Goal: Information Seeking & Learning: Learn about a topic

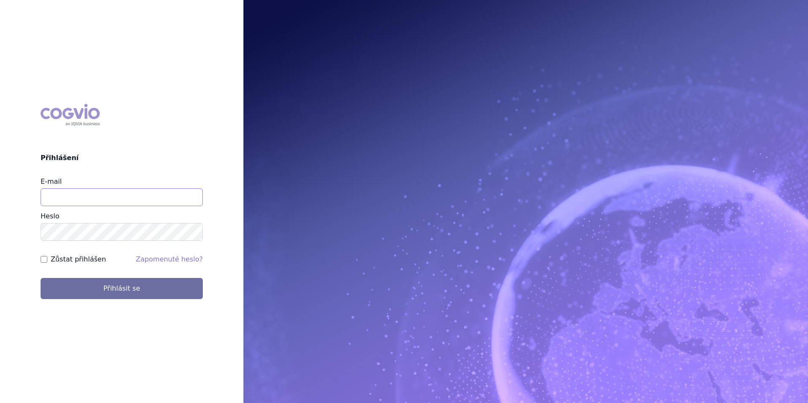
click at [88, 191] on input "E-mail" at bounding box center [122, 198] width 162 height 18
type input "barbora.jakubova2@iqvia.com"
drag, startPoint x: 45, startPoint y: 258, endPoint x: 58, endPoint y: 273, distance: 20.1
click at [46, 258] on input "Zůstat přihlášen" at bounding box center [44, 259] width 7 height 7
checkbox input "true"
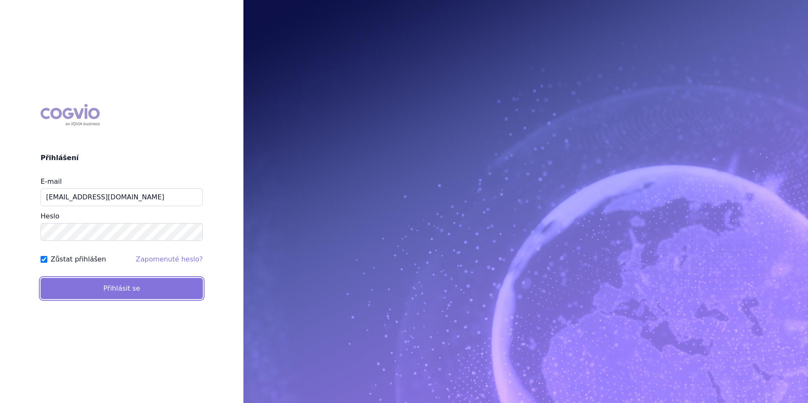
click at [76, 289] on button "Přihlásit se" at bounding box center [122, 288] width 162 height 21
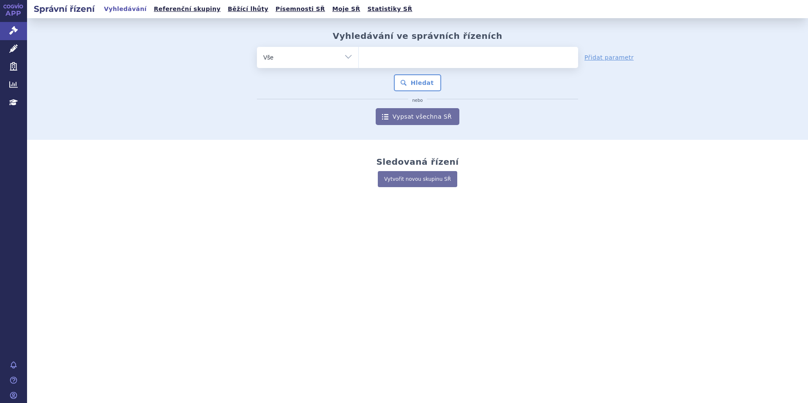
click at [401, 51] on ul at bounding box center [468, 56] width 219 height 18
click at [359, 51] on select at bounding box center [358, 56] width 0 height 21
type input "ke"
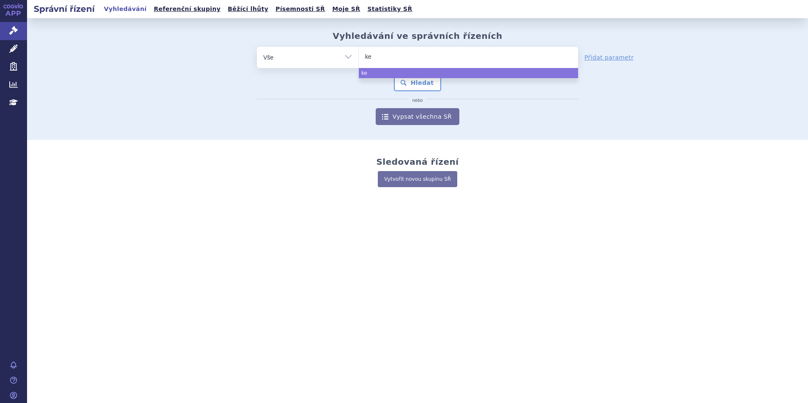
type input "key"
type input "keyt"
type input "keytr"
type input "keytrud"
type input "keytruda"
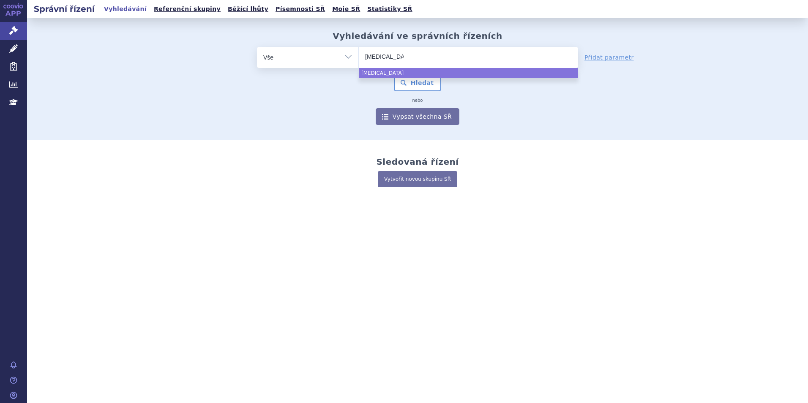
select select "keytruda"
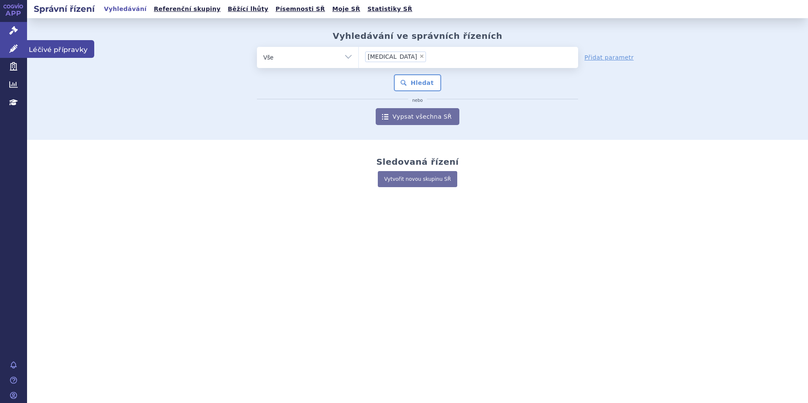
click at [17, 44] on icon at bounding box center [13, 48] width 8 height 8
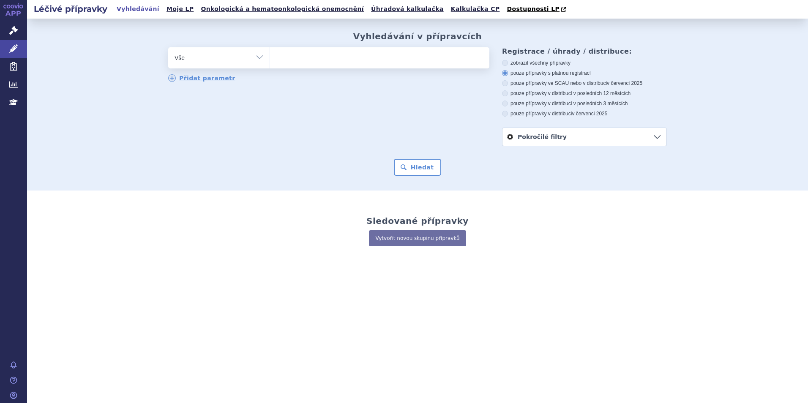
click at [326, 66] on span at bounding box center [379, 57] width 219 height 21
click at [270, 66] on select at bounding box center [270, 57] width 0 height 21
type input "ke"
type input "key"
type input "keyt"
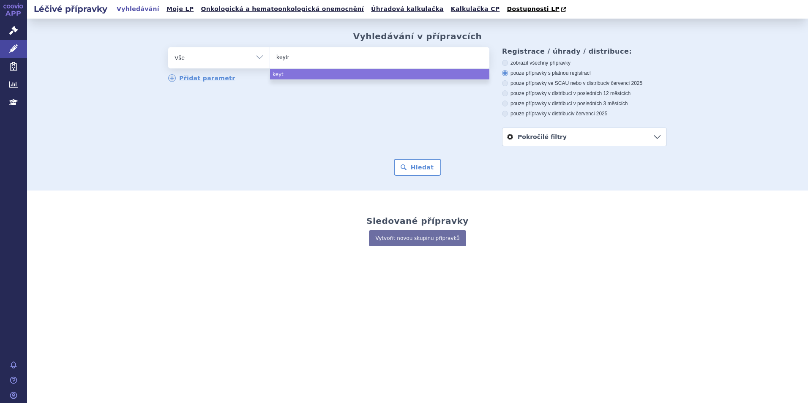
type input "keytru"
type input "keytrud"
type input "keytruda"
select select "keytruda"
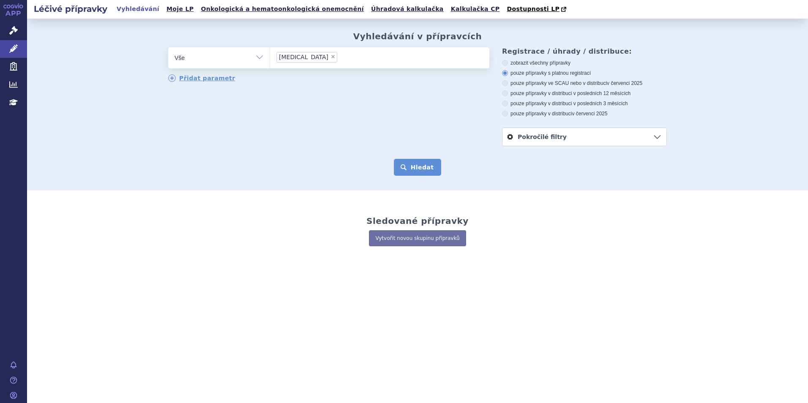
click at [431, 169] on button "Hledat" at bounding box center [418, 167] width 48 height 17
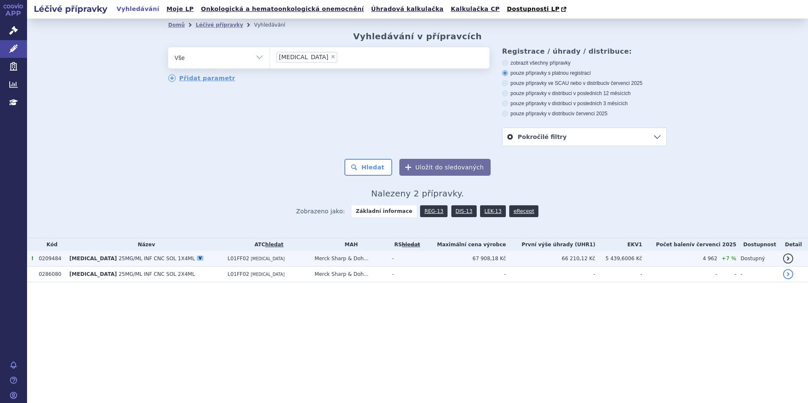
click at [119, 259] on span "25MG/ML INF CNC SOL 1X4ML" at bounding box center [157, 259] width 77 height 6
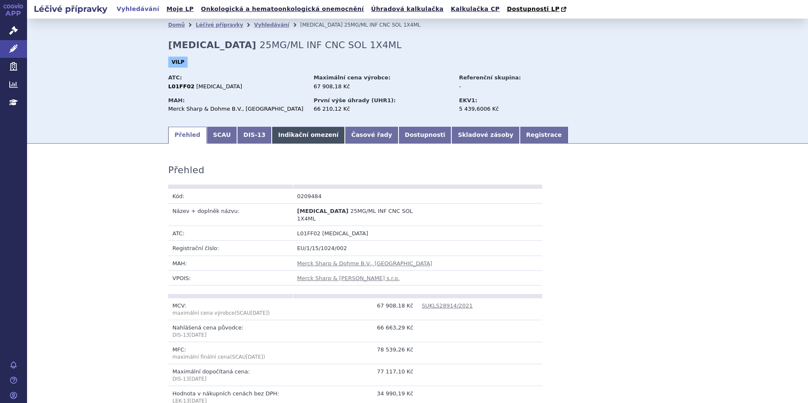
click at [294, 136] on link "Indikační omezení" at bounding box center [308, 135] width 73 height 17
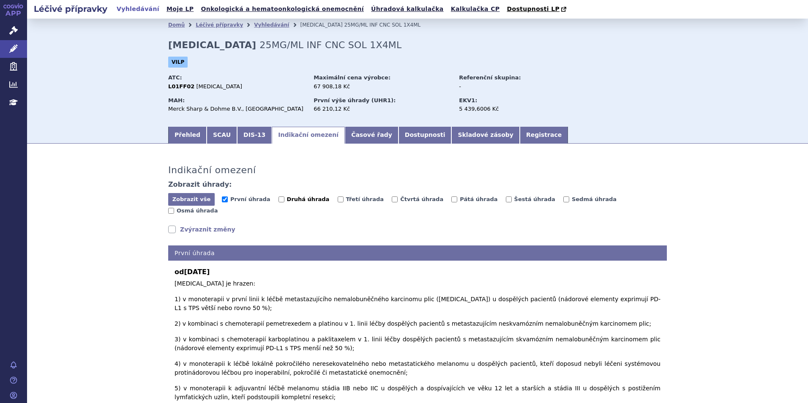
click at [279, 202] on input "Druhá úhrada" at bounding box center [282, 200] width 6 height 6
checkbox input "true"
click at [338, 200] on input "Třetí úhrada" at bounding box center [341, 200] width 6 height 6
checkbox input "true"
click at [392, 200] on input "Čtvrtá úhrada" at bounding box center [395, 200] width 6 height 6
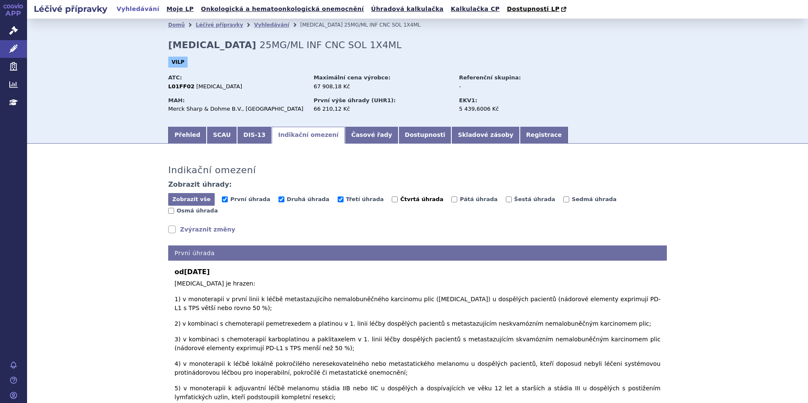
checkbox input "true"
click at [460, 200] on span "Pátá úhrada" at bounding box center [479, 199] width 38 height 6
click at [451, 200] on input "Pátá úhrada" at bounding box center [454, 200] width 6 height 6
checkbox input "true"
click at [506, 200] on label "Šestá úhrada" at bounding box center [530, 199] width 49 height 8
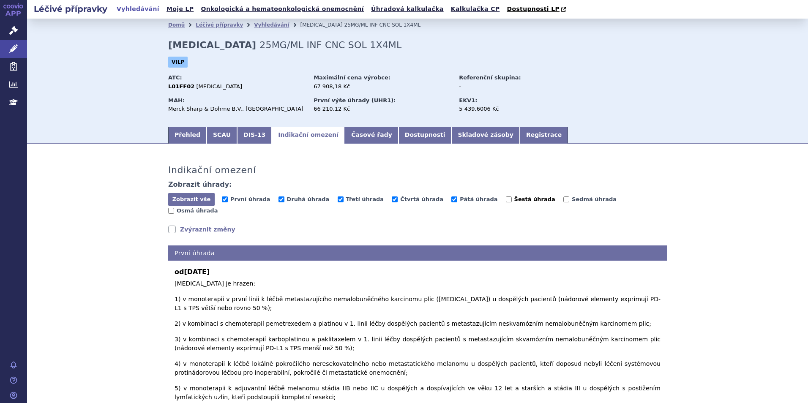
click at [506, 200] on input "Šestá úhrada" at bounding box center [509, 200] width 6 height 6
checkbox input "true"
click at [572, 197] on span "Sedmá úhrada" at bounding box center [594, 199] width 45 height 6
click at [563, 197] on input "Sedmá úhrada" at bounding box center [566, 200] width 6 height 6
checkbox input "true"
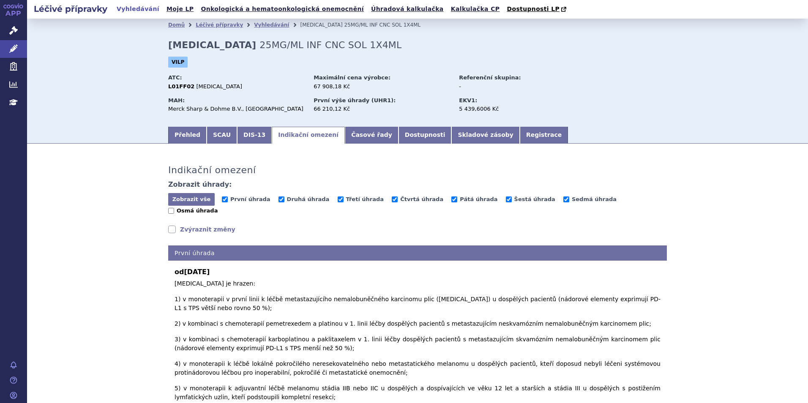
click at [174, 208] on input "Osmá úhrada" at bounding box center [171, 211] width 6 height 6
checkbox input "true"
click at [187, 202] on span "Zobrazit vše" at bounding box center [191, 199] width 38 height 6
click at [168, 225] on link "Zvýraznit změny" at bounding box center [201, 229] width 67 height 8
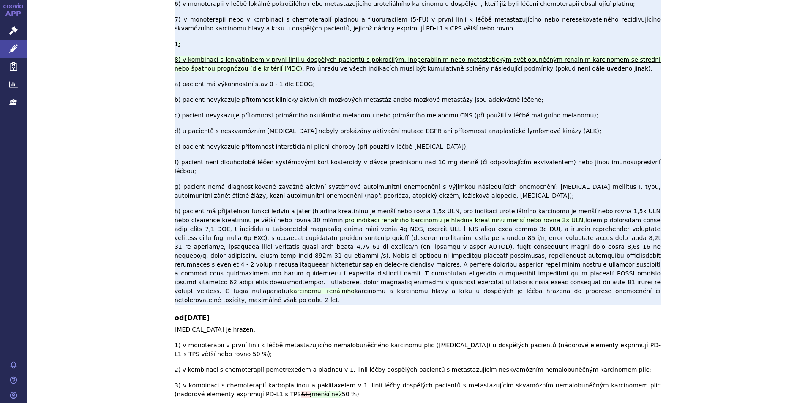
scroll to position [1443, 0]
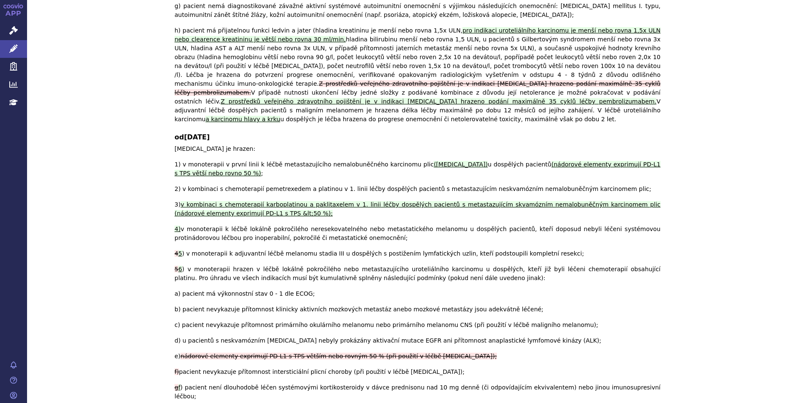
drag, startPoint x: 184, startPoint y: 150, endPoint x: 654, endPoint y: 219, distance: 475.1
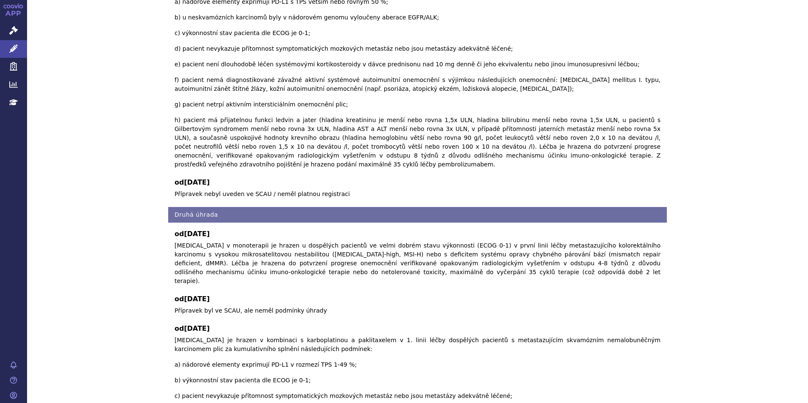
scroll to position [2795, 0]
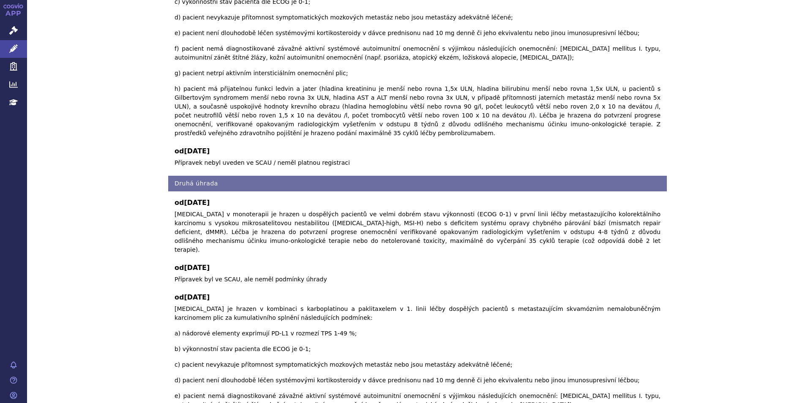
drag, startPoint x: 188, startPoint y: 132, endPoint x: 541, endPoint y: 149, distance: 353.8
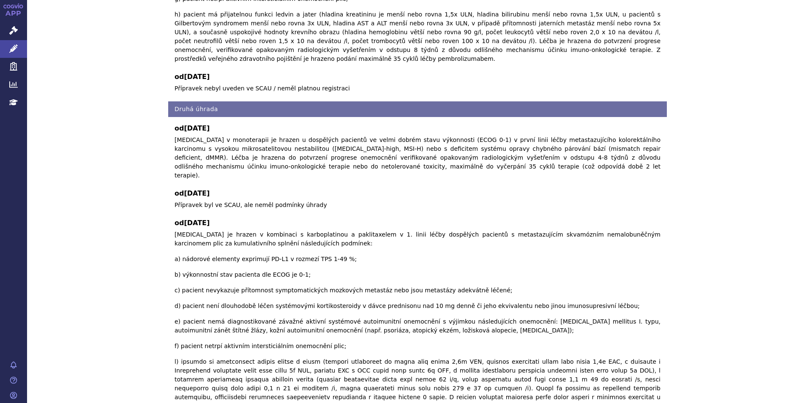
scroll to position [3007, 0]
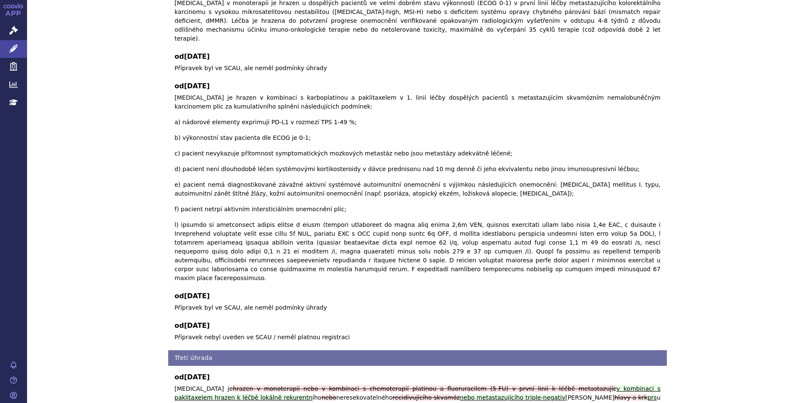
drag, startPoint x: 519, startPoint y: 154, endPoint x: 636, endPoint y: 158, distance: 117.6
drag, startPoint x: 203, startPoint y: 160, endPoint x: 313, endPoint y: 160, distance: 109.9
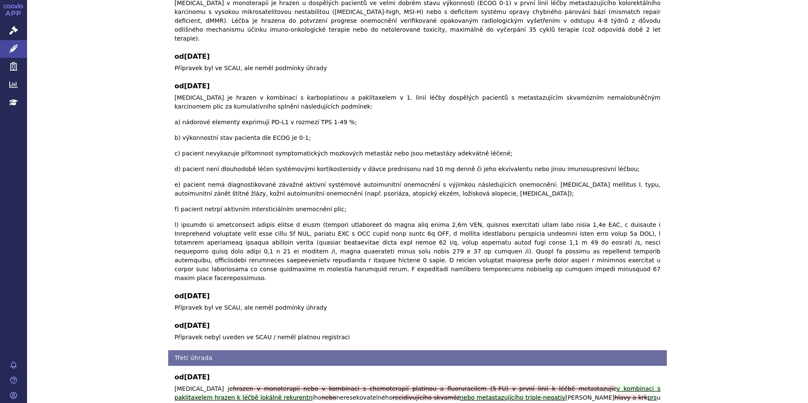
drag, startPoint x: 180, startPoint y: 152, endPoint x: 654, endPoint y: 160, distance: 474.4
drag, startPoint x: 657, startPoint y: 160, endPoint x: 748, endPoint y: 145, distance: 92.2
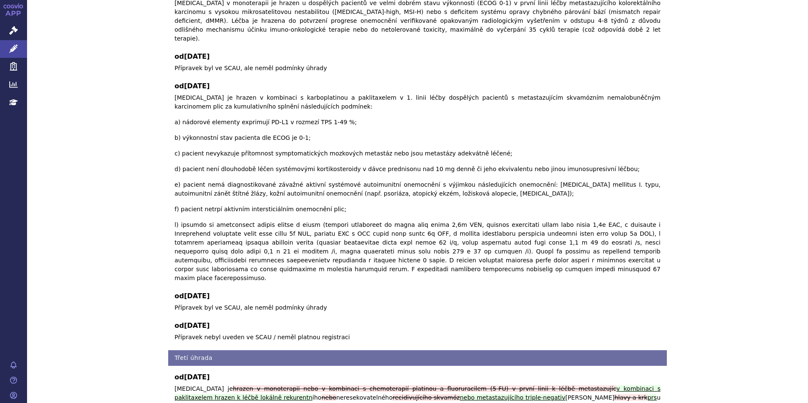
drag, startPoint x: 131, startPoint y: 201, endPoint x: 176, endPoint y: 211, distance: 45.8
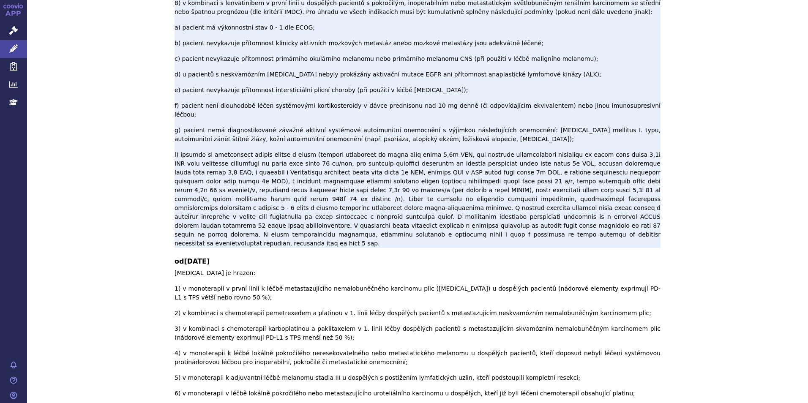
scroll to position [492, 0]
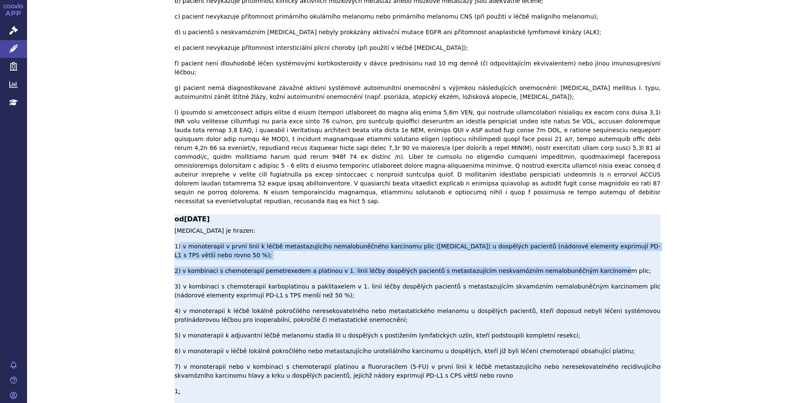
drag, startPoint x: 177, startPoint y: 93, endPoint x: 570, endPoint y: 103, distance: 393.2
click at [570, 227] on span "[MEDICAL_DATA] je hrazen: 1) v monoterapii v první linii k léčbě metastazujícíh…" at bounding box center [418, 303] width 486 height 152
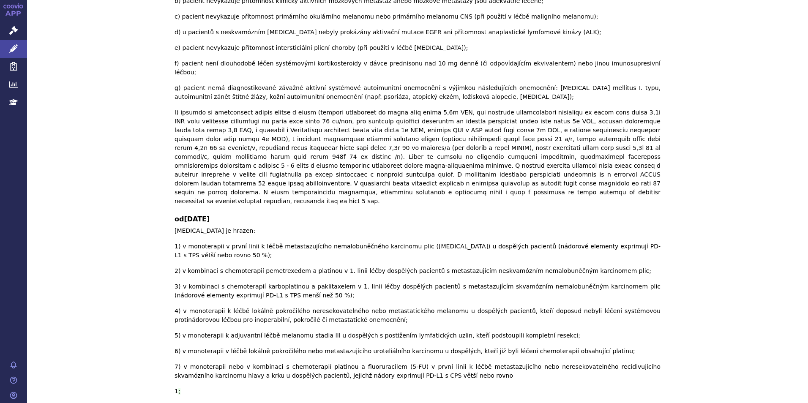
drag, startPoint x: 570, startPoint y: 103, endPoint x: 712, endPoint y: 80, distance: 143.9
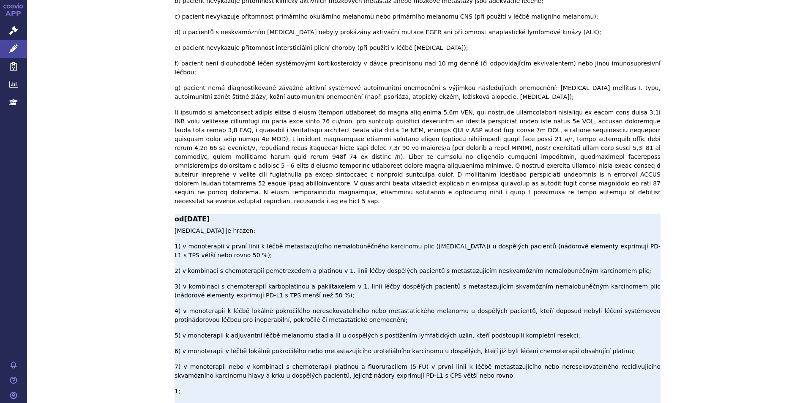
drag, startPoint x: 438, startPoint y: 353, endPoint x: 578, endPoint y: 361, distance: 140.2
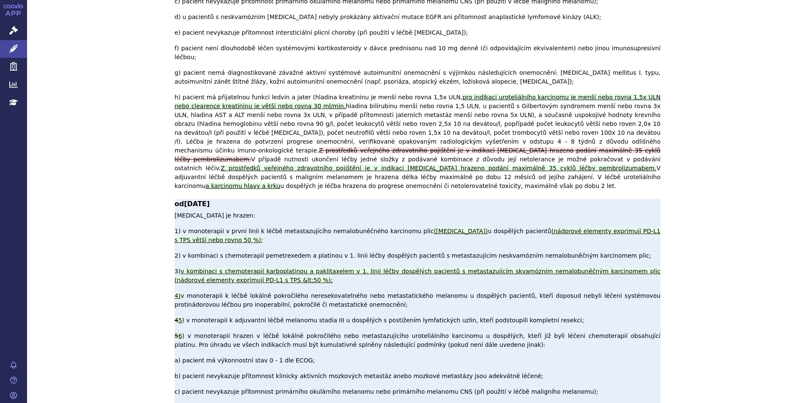
scroll to position [1965, 0]
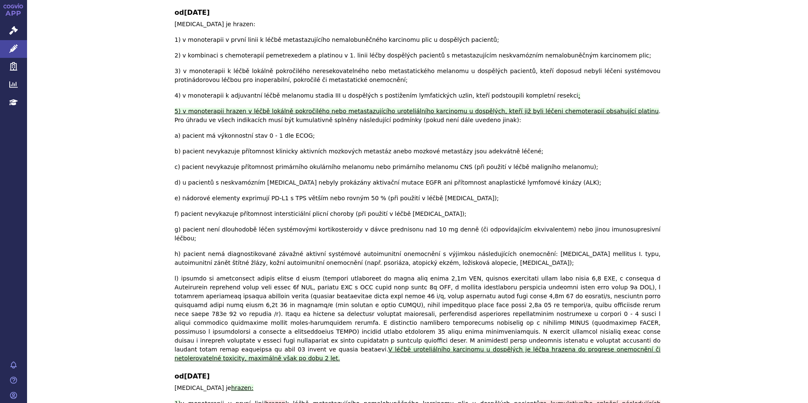
drag, startPoint x: 228, startPoint y: 202, endPoint x: 421, endPoint y: 202, distance: 193.2
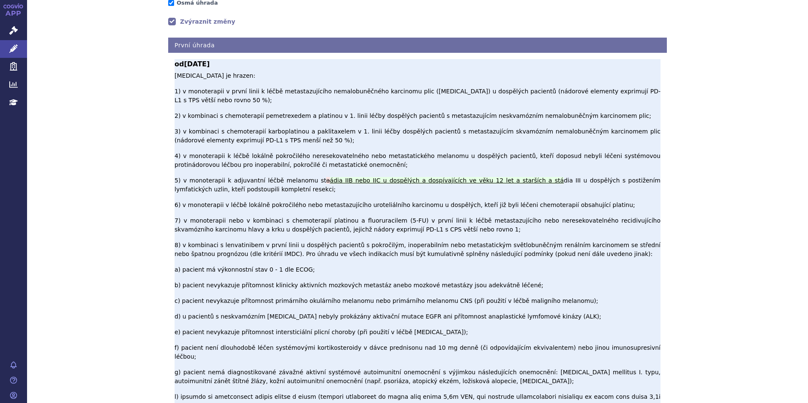
scroll to position [208, 0]
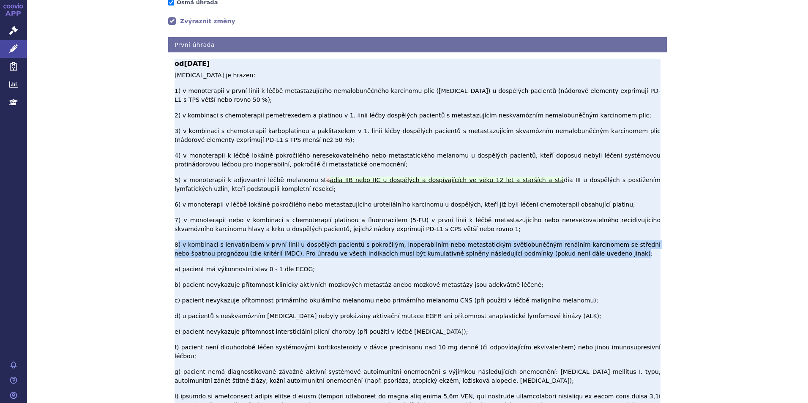
drag, startPoint x: 175, startPoint y: 172, endPoint x: 552, endPoint y: 183, distance: 377.2
click at [552, 183] on span "dia III u dospělých s postižením lymfatických uzlin, kteří podstoupili kompletn…" at bounding box center [418, 333] width 486 height 312
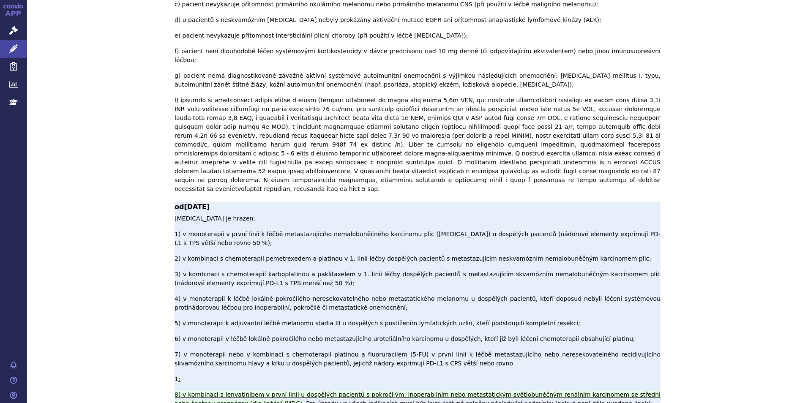
scroll to position [504, 0]
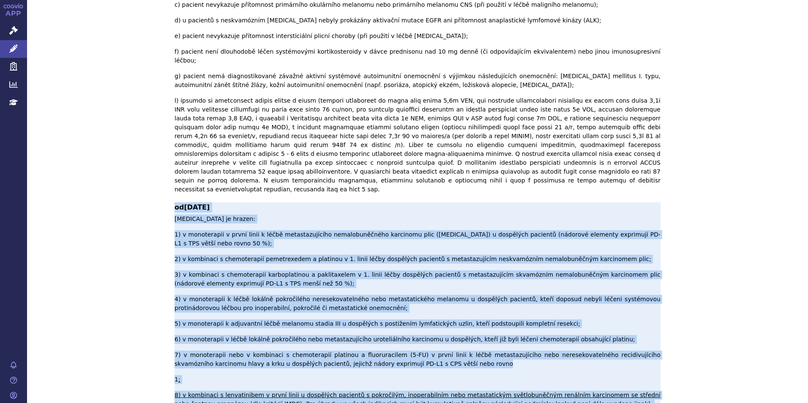
drag, startPoint x: 173, startPoint y: 63, endPoint x: 330, endPoint y: 353, distance: 329.5
copy div "lo 73.29.9146 Ipsumdolorsit am consec: 8) a elitseddoei t incid utlab e dolor m…"
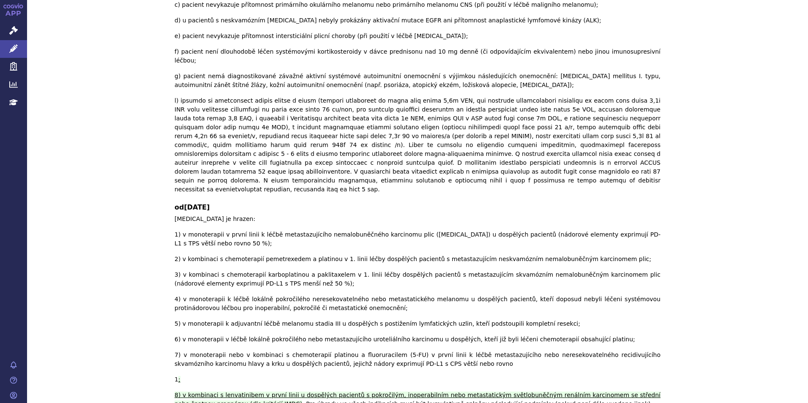
drag, startPoint x: 128, startPoint y: 180, endPoint x: 138, endPoint y: 180, distance: 10.6
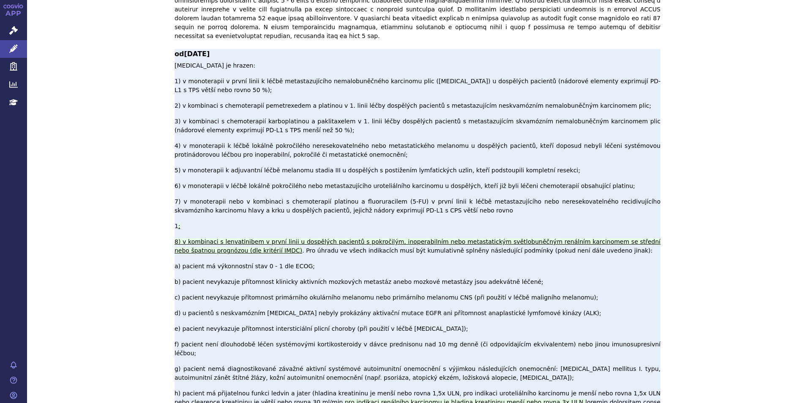
scroll to position [673, 0]
